Goal: Task Accomplishment & Management: Manage account settings

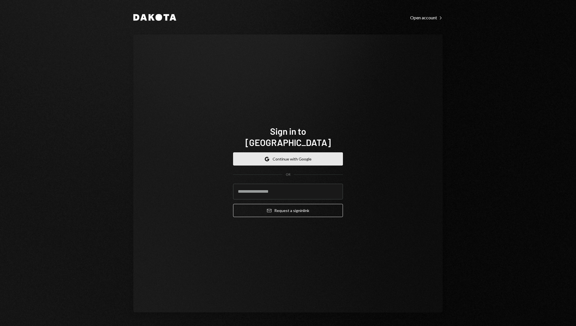
click at [282, 152] on button "Google Continue with Google" at bounding box center [288, 158] width 110 height 13
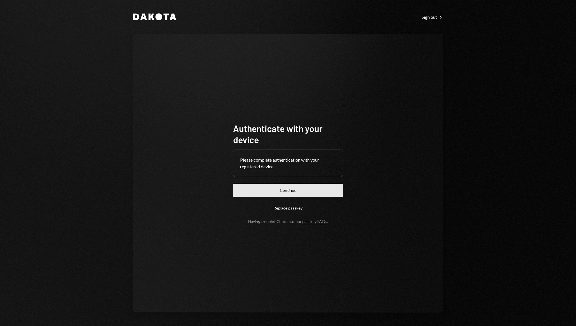
click at [288, 195] on button "Continue" at bounding box center [288, 190] width 110 height 13
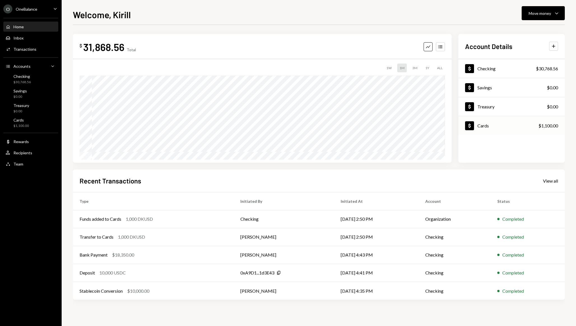
click at [483, 127] on div "Cards" at bounding box center [482, 125] width 11 height 5
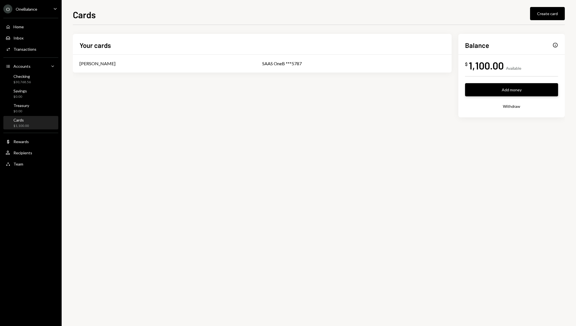
click at [502, 90] on button "Add money" at bounding box center [511, 89] width 93 height 13
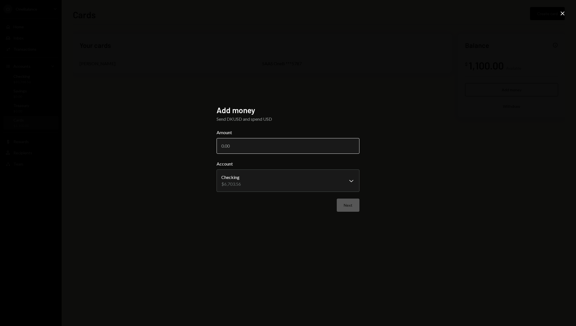
click at [280, 146] on input "Amount" at bounding box center [288, 146] width 143 height 16
type input "6000"
click at [347, 204] on button "Next" at bounding box center [348, 205] width 23 height 13
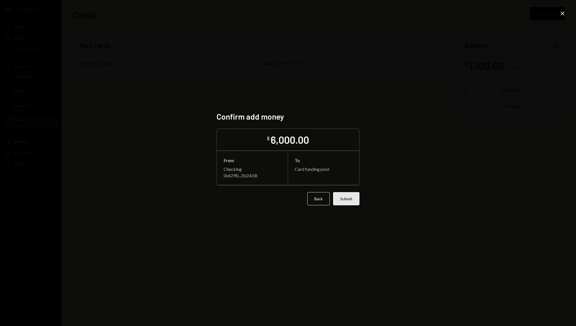
click at [347, 201] on button "Submit" at bounding box center [346, 198] width 26 height 13
